Goal: Transaction & Acquisition: Purchase product/service

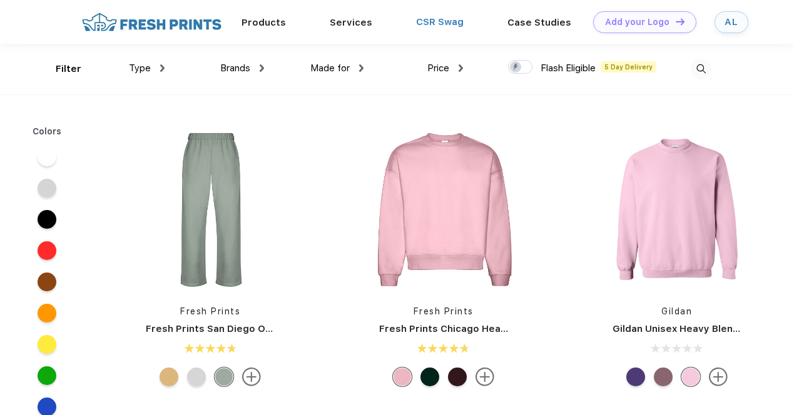
click at [433, 25] on link "CSR Swag" at bounding box center [440, 21] width 48 height 11
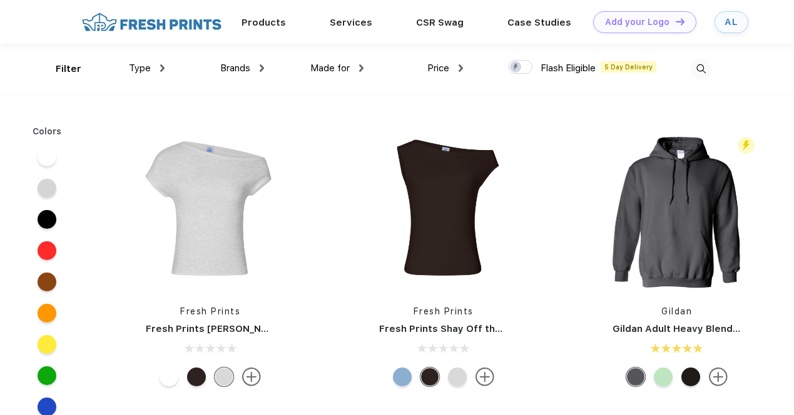
scroll to position [1, 0]
click at [150, 69] on span "Type" at bounding box center [140, 67] width 22 height 11
click at [164, 68] on img at bounding box center [162, 68] width 4 height 8
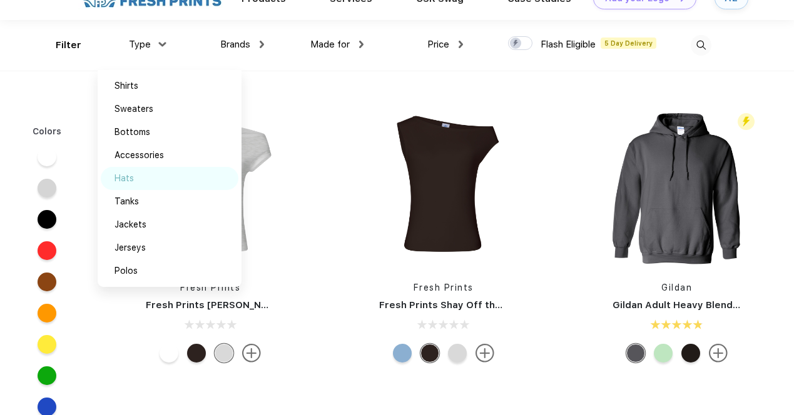
scroll to position [0, 0]
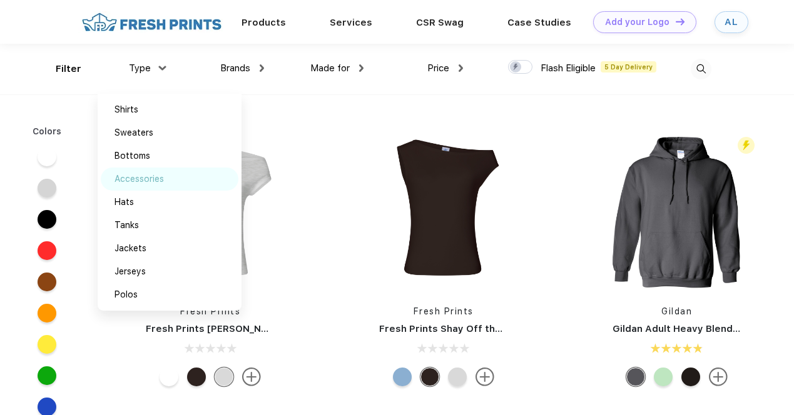
click at [146, 176] on div "Accessories" at bounding box center [139, 179] width 49 height 13
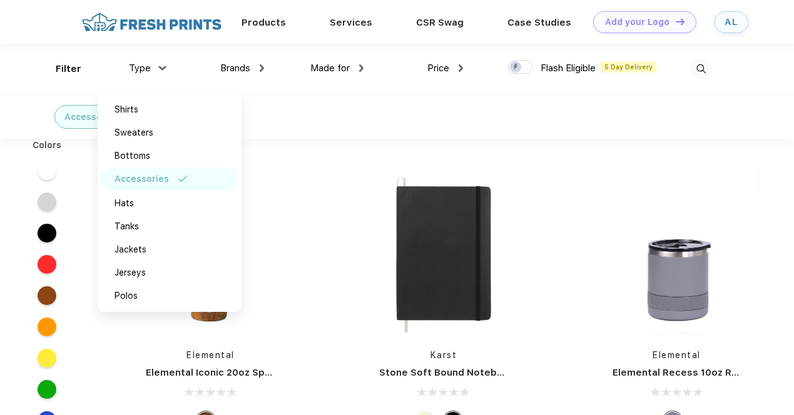
click at [308, 113] on div "Accessories" at bounding box center [397, 116] width 794 height 44
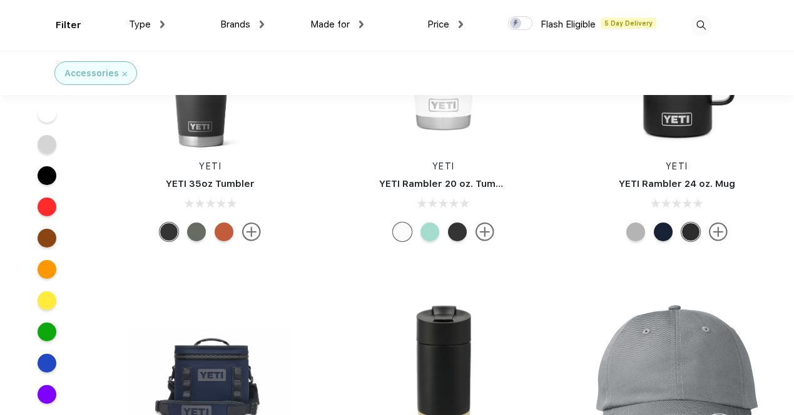
scroll to position [8539, 0]
